Goal: Task Accomplishment & Management: Use online tool/utility

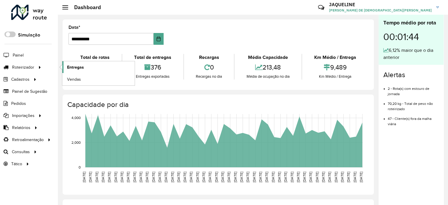
click at [76, 67] on span "Entregas" at bounding box center [75, 67] width 17 height 6
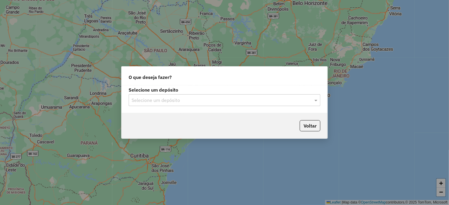
click at [216, 91] on label "Selecione um depósito" at bounding box center [225, 89] width 192 height 7
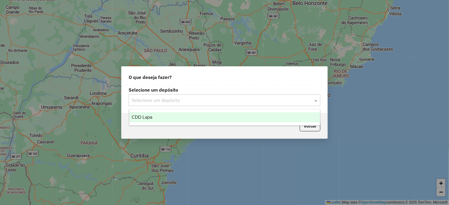
click at [216, 99] on input "text" at bounding box center [219, 100] width 174 height 7
click at [196, 120] on div "CDD Lapa" at bounding box center [224, 117] width 191 height 10
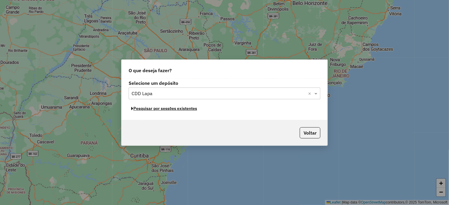
click at [178, 109] on button "Pesquisar por sessões existentes" at bounding box center [164, 108] width 71 height 9
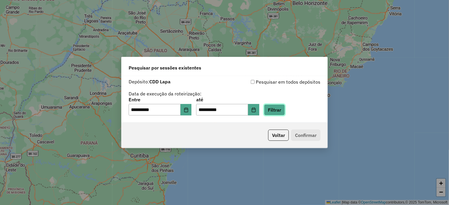
click at [285, 112] on button "Filtrar" at bounding box center [274, 110] width 21 height 11
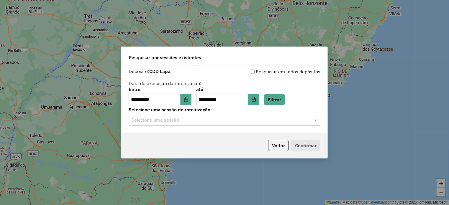
click at [156, 122] on input "text" at bounding box center [219, 120] width 174 height 7
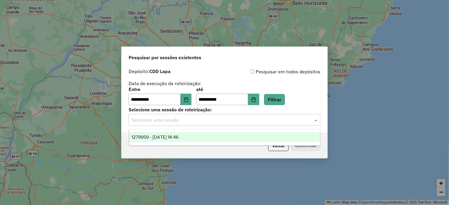
click at [158, 139] on span "1279959 - [DATE] 14:46" at bounding box center [155, 137] width 47 height 5
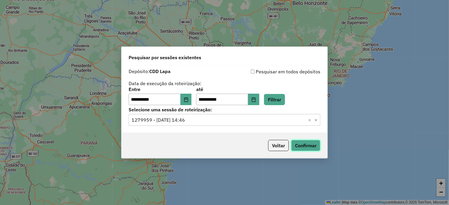
click at [316, 148] on button "Confirmar" at bounding box center [305, 145] width 29 height 11
